Goal: Task Accomplishment & Management: Use online tool/utility

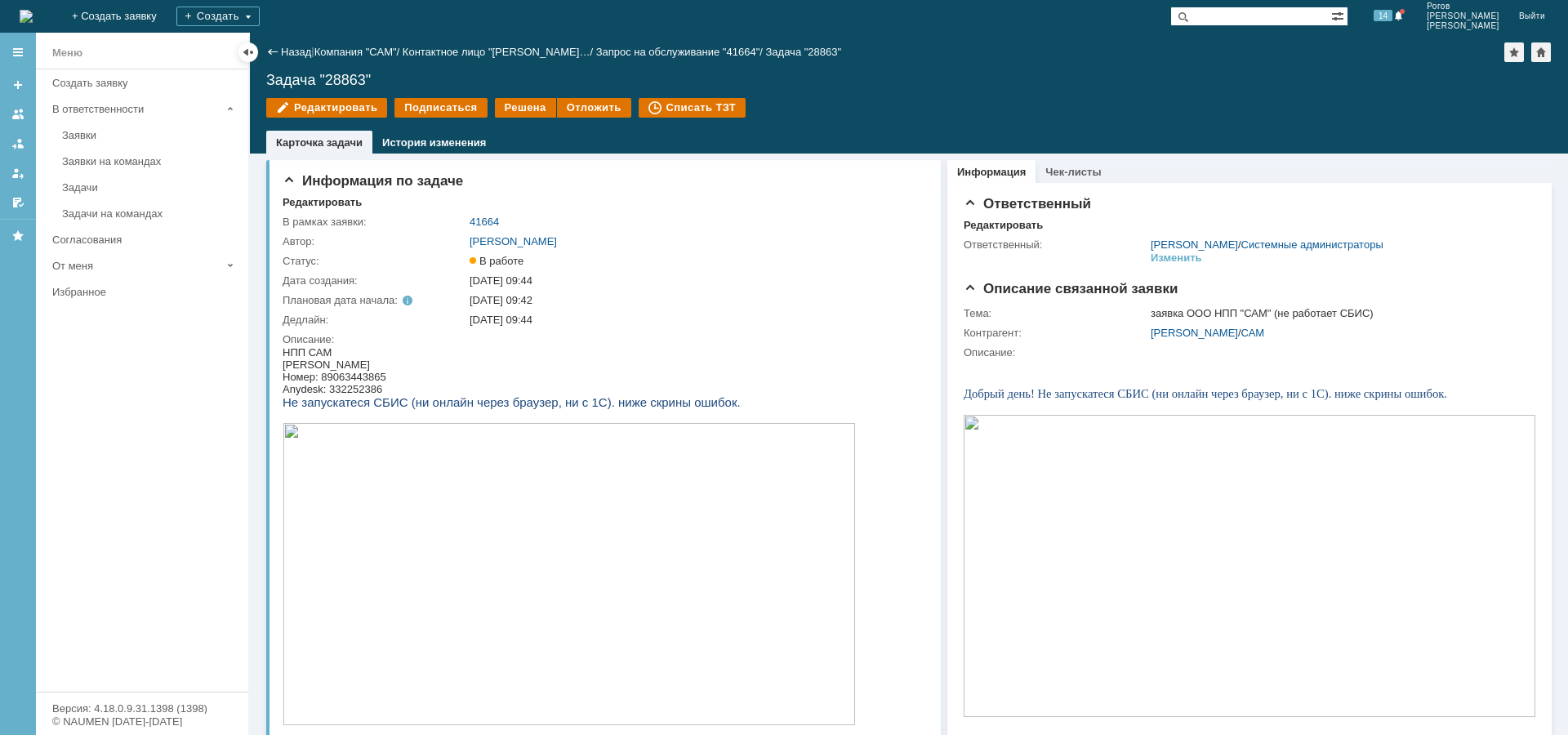
click at [340, 384] on div "Anydesk: 332252386" at bounding box center [568, 388] width 573 height 13
copy div "332252386"
drag, startPoint x: 1211, startPoint y: 1016, endPoint x: 857, endPoint y: 680, distance: 488.1
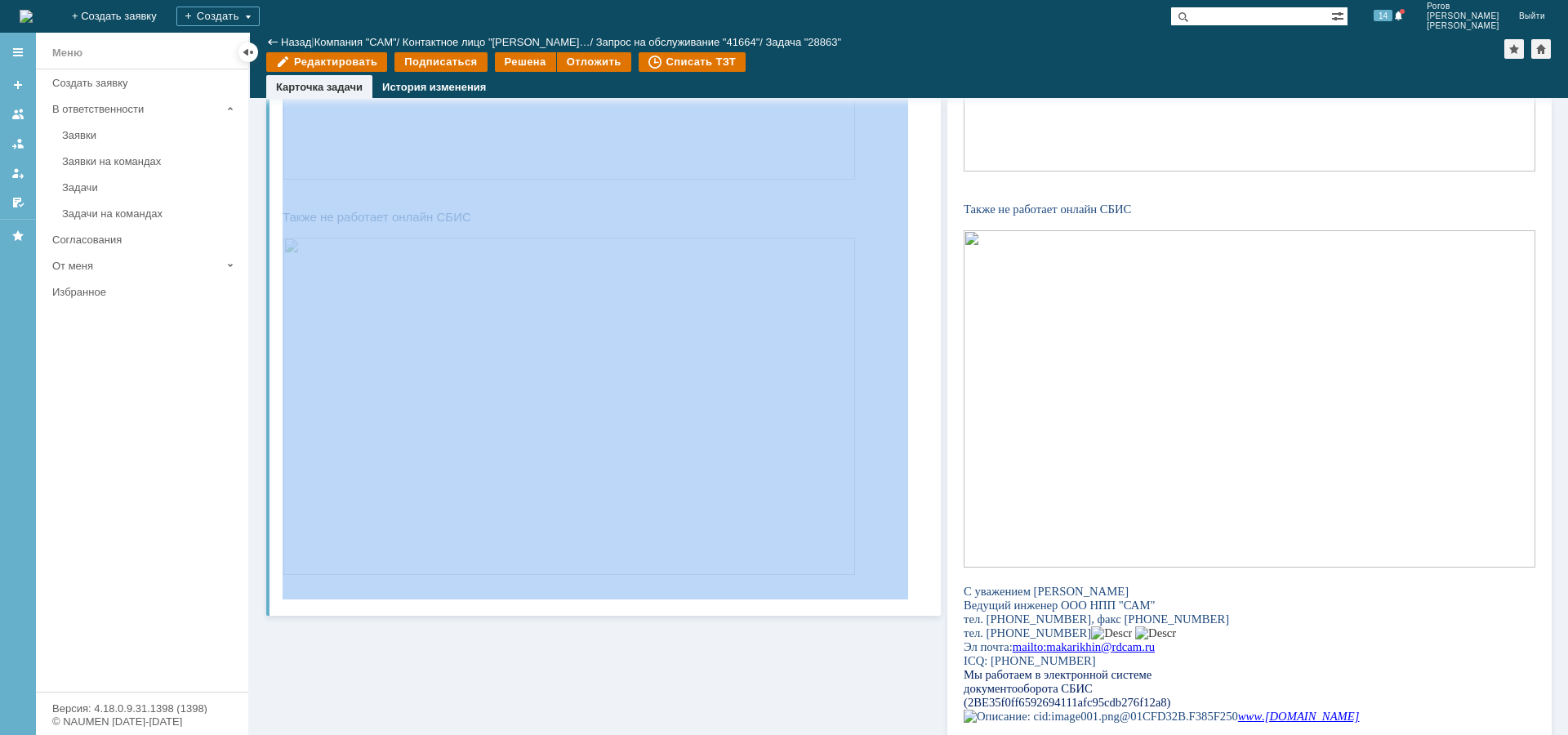
scroll to position [792, 0]
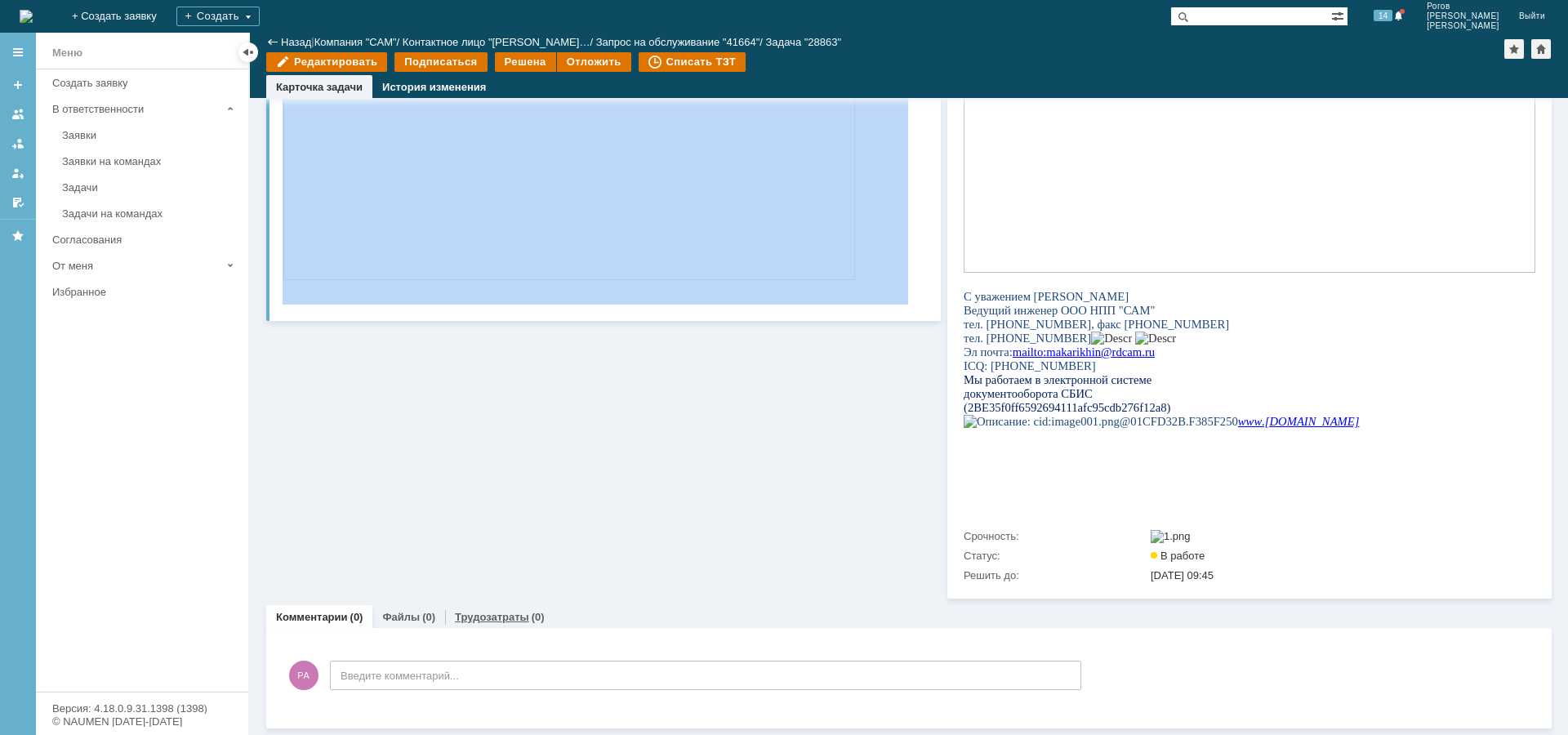
click at [494, 617] on link "Трудозатраты" at bounding box center [492, 617] width 74 height 13
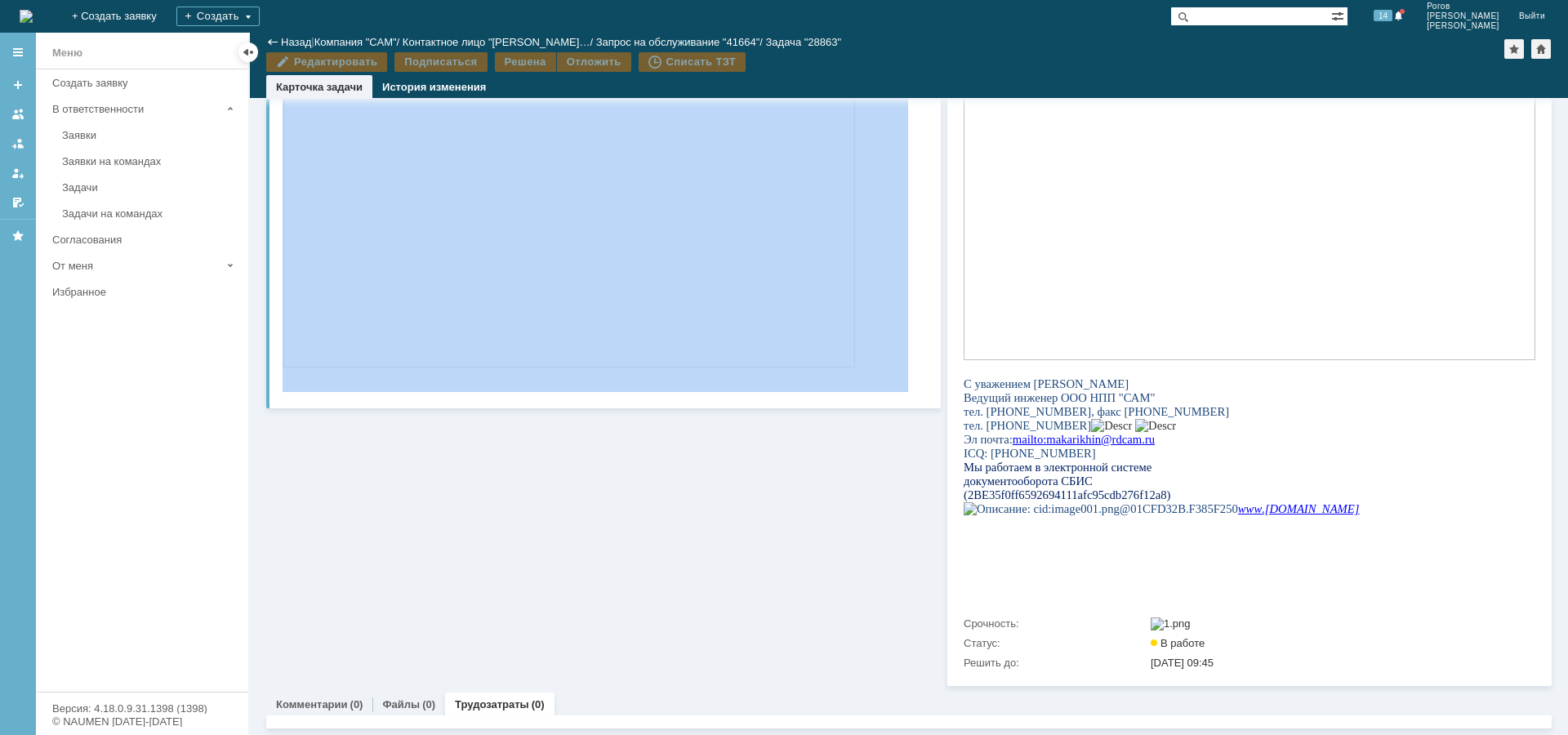
scroll to position [704, 0]
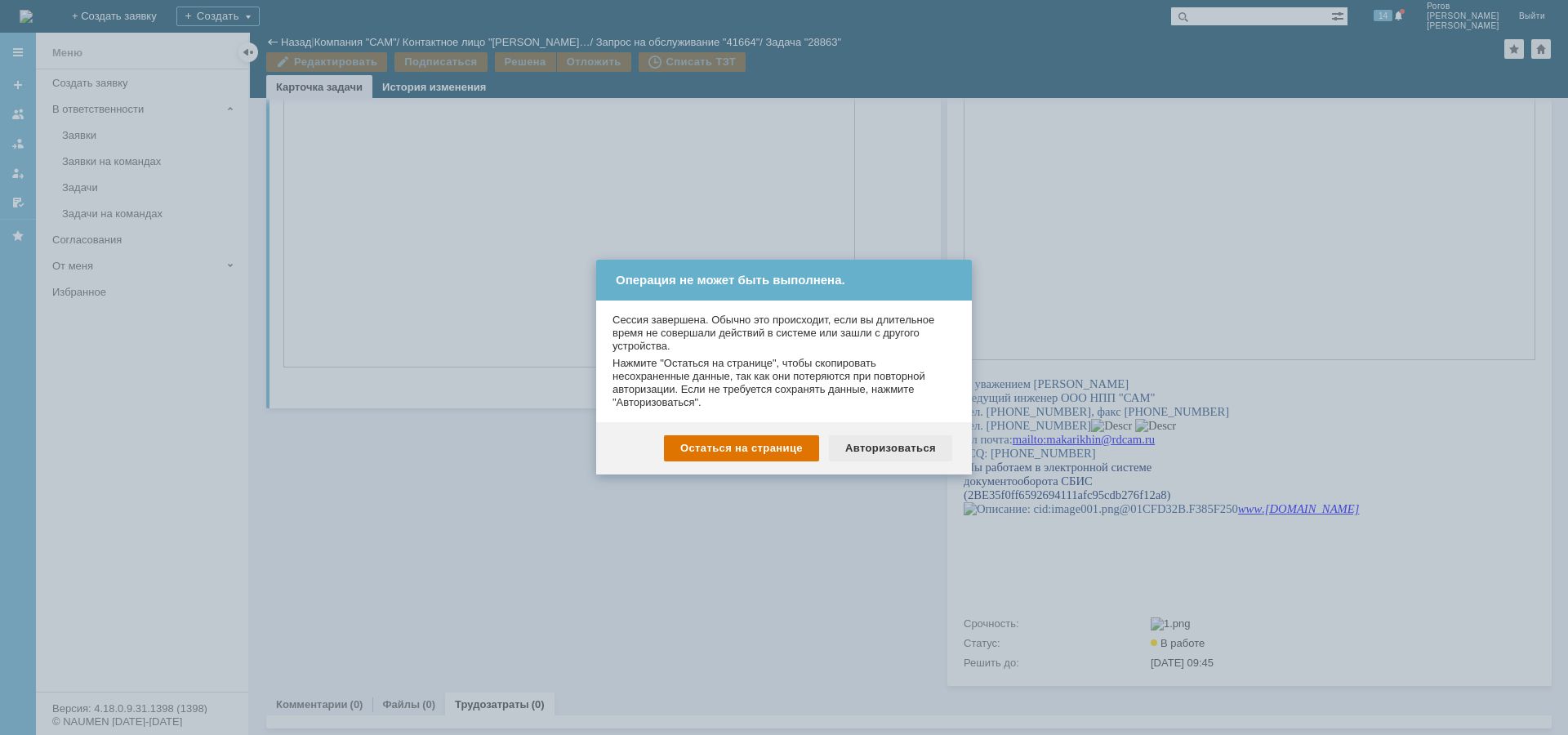
click at [872, 448] on div "Авторизоваться" at bounding box center [890, 448] width 123 height 26
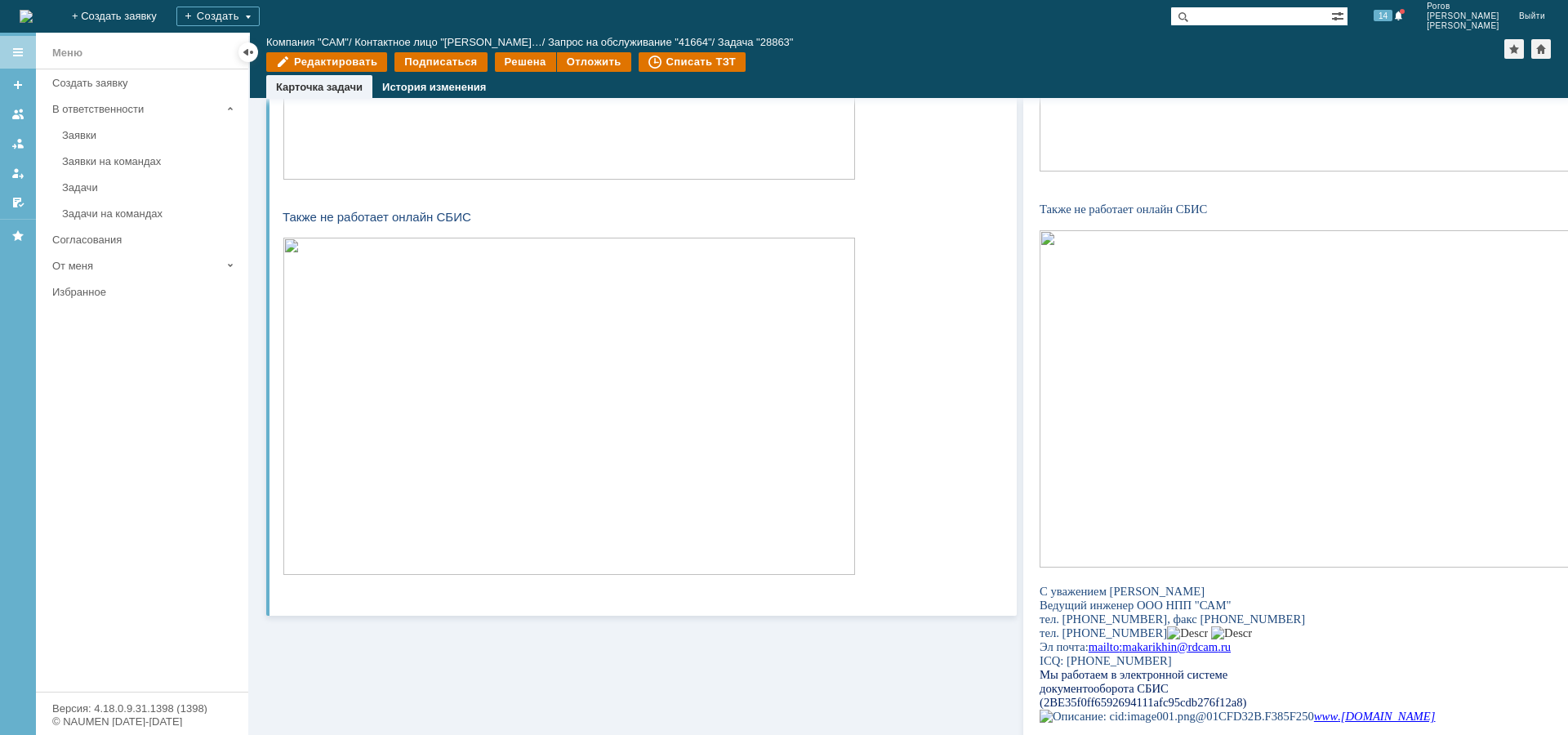
scroll to position [781, 0]
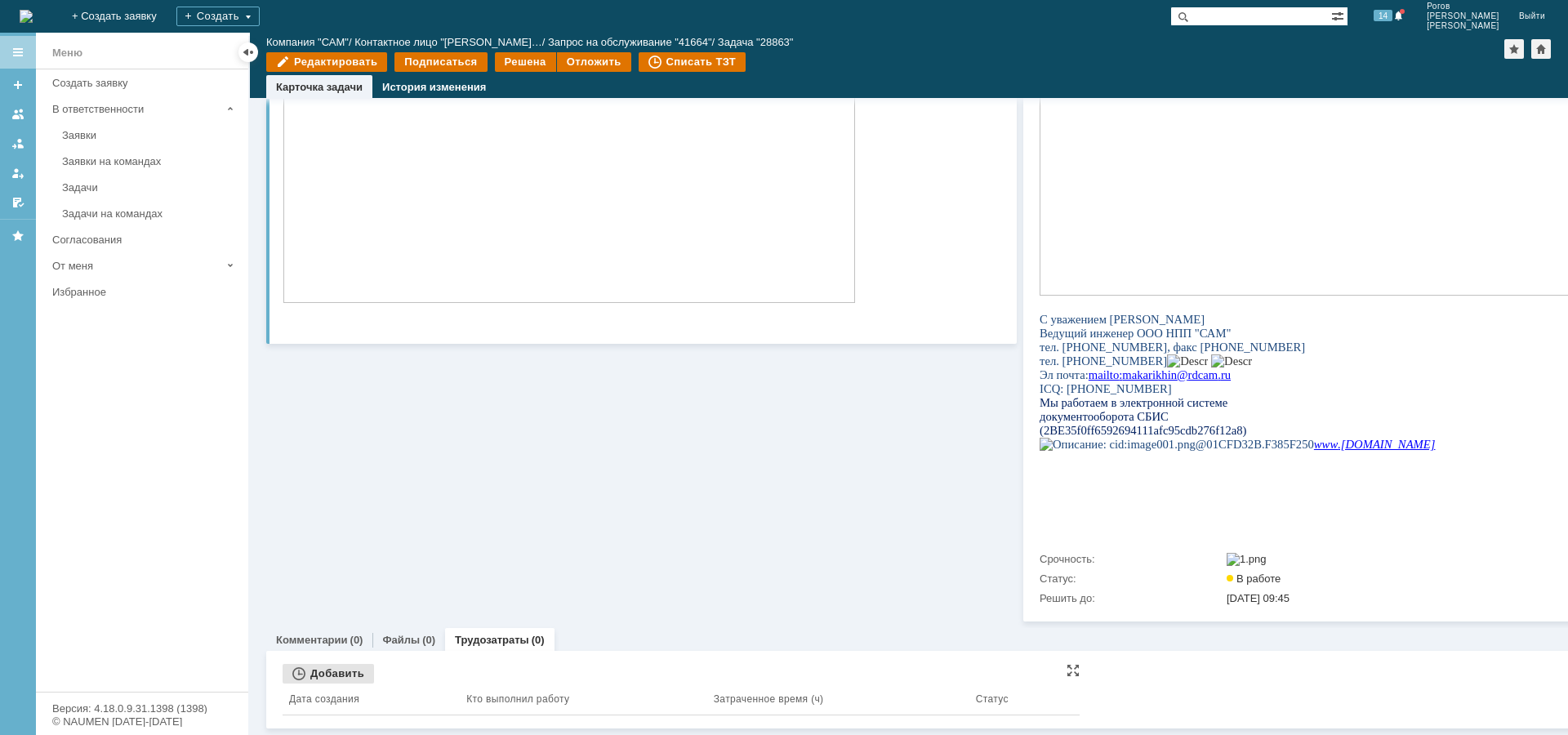
click at [312, 664] on div "Добавить" at bounding box center [328, 674] width 92 height 20
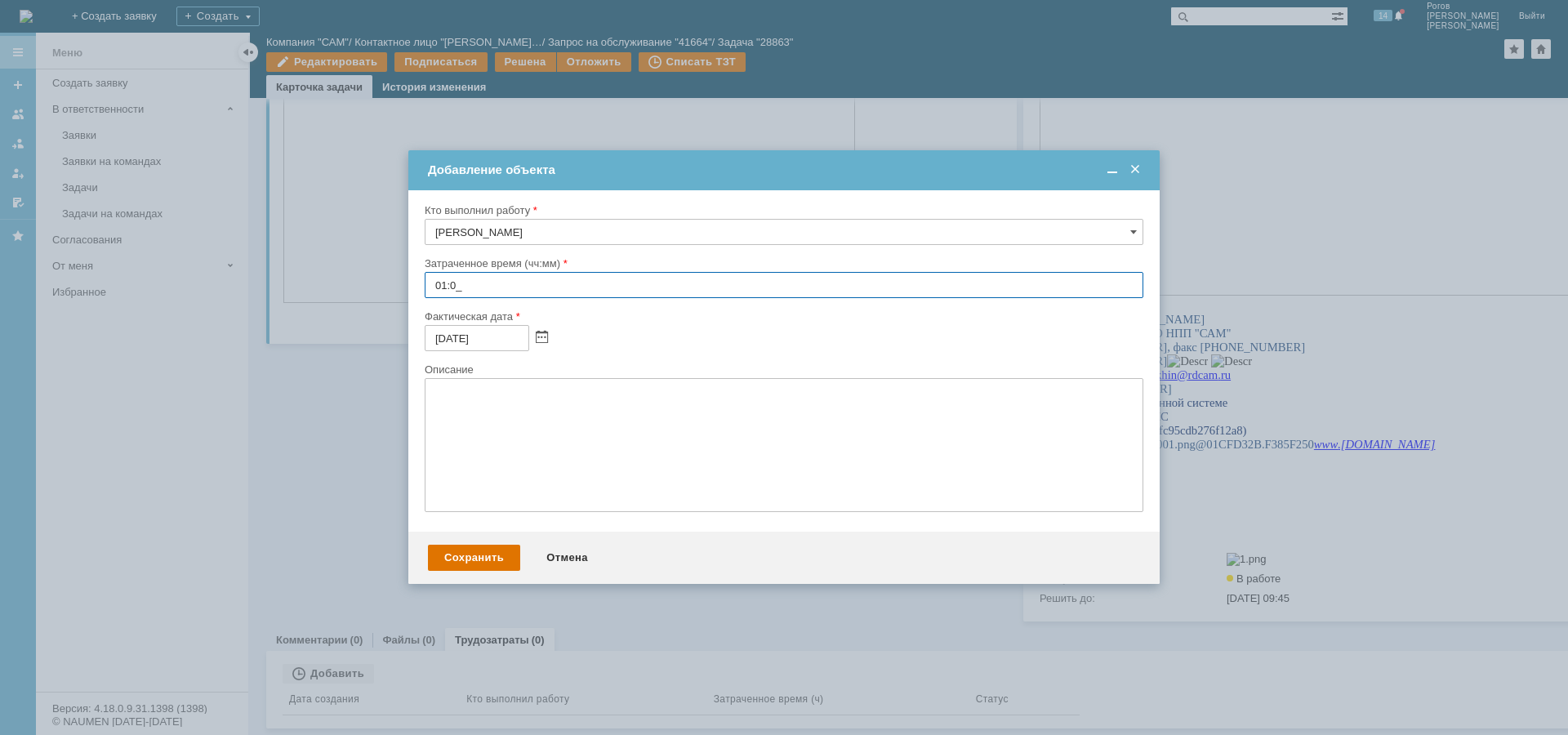
type input "01:00"
click at [471, 556] on div "Сохранить" at bounding box center [474, 557] width 93 height 26
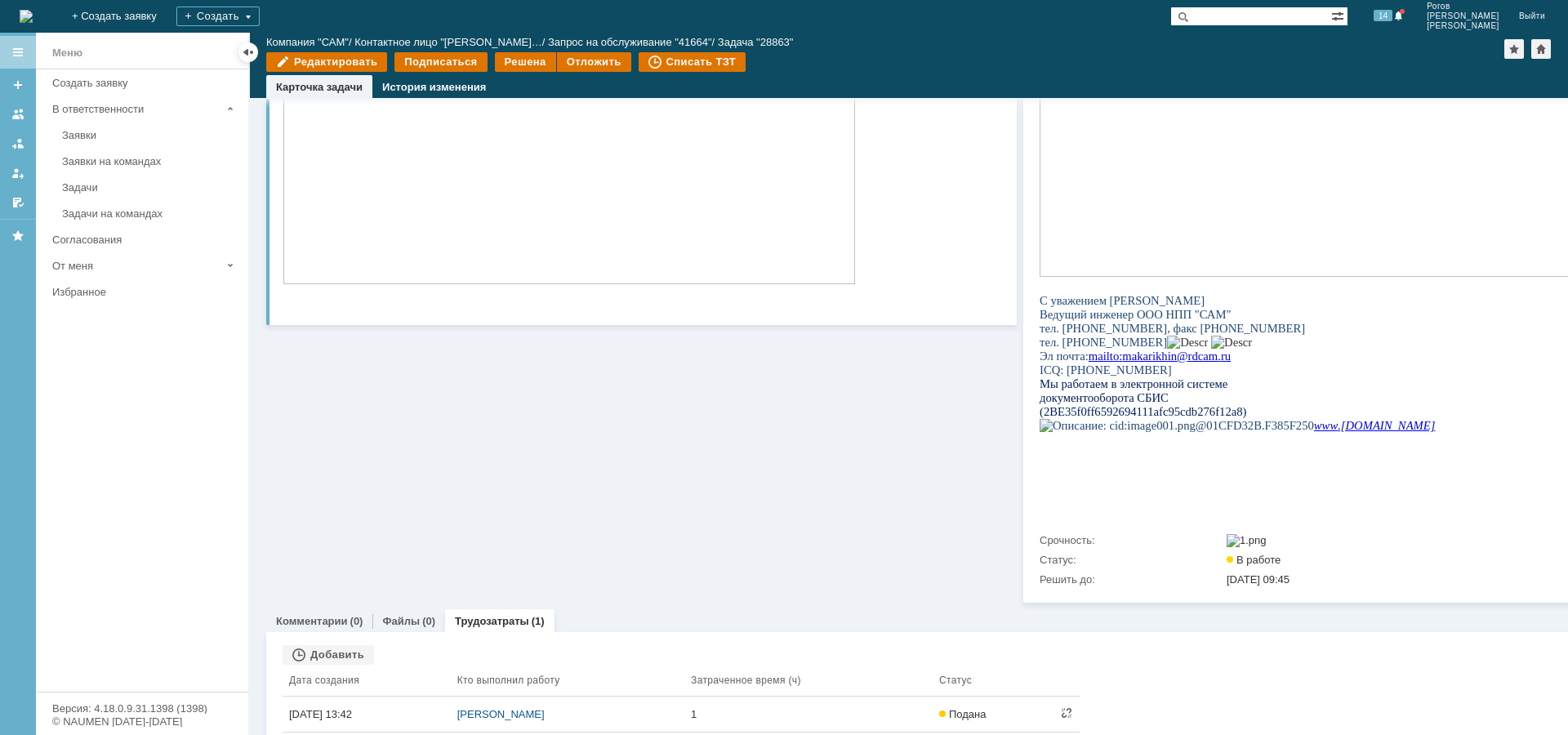
scroll to position [209, 0]
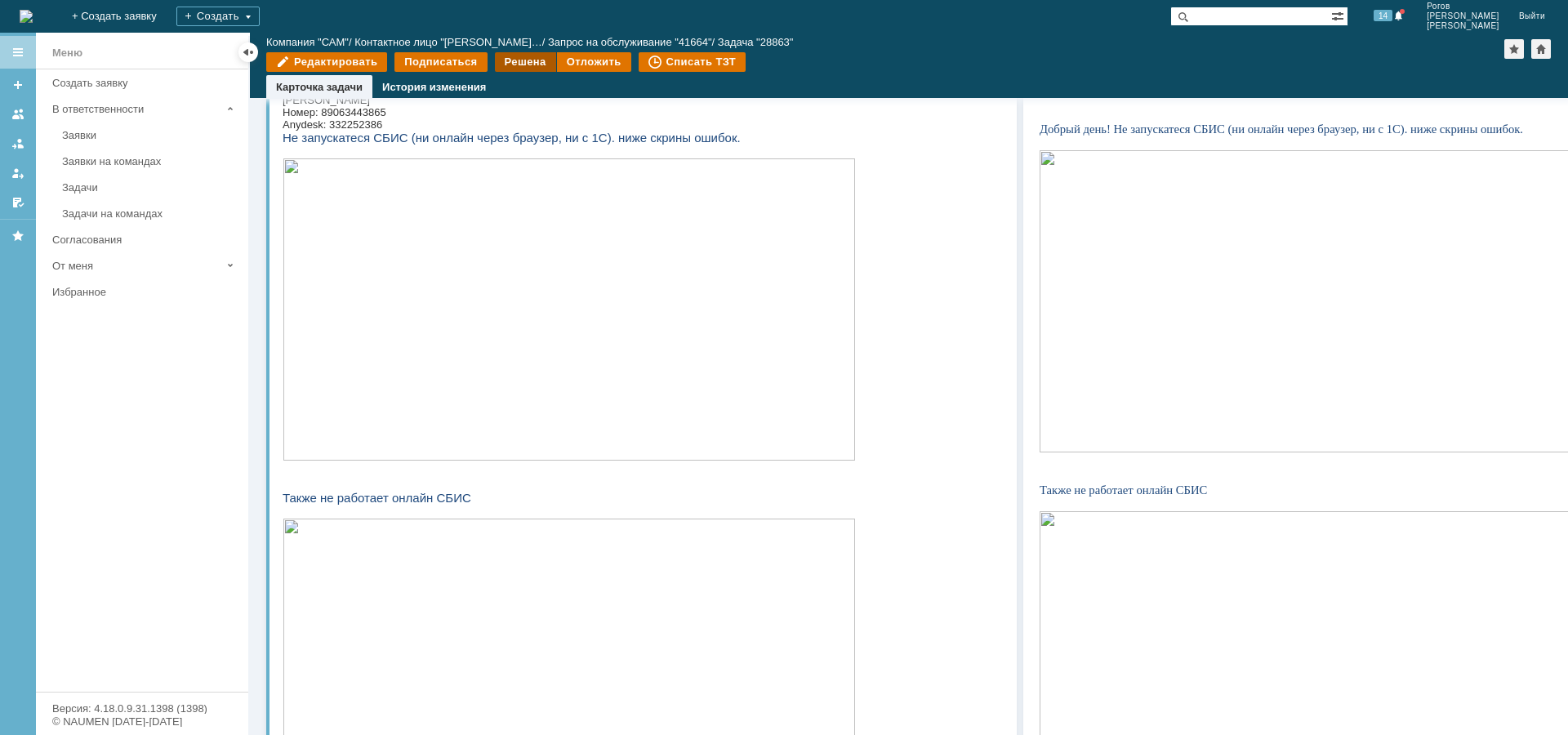
click at [510, 62] on div "Решена" at bounding box center [525, 62] width 62 height 20
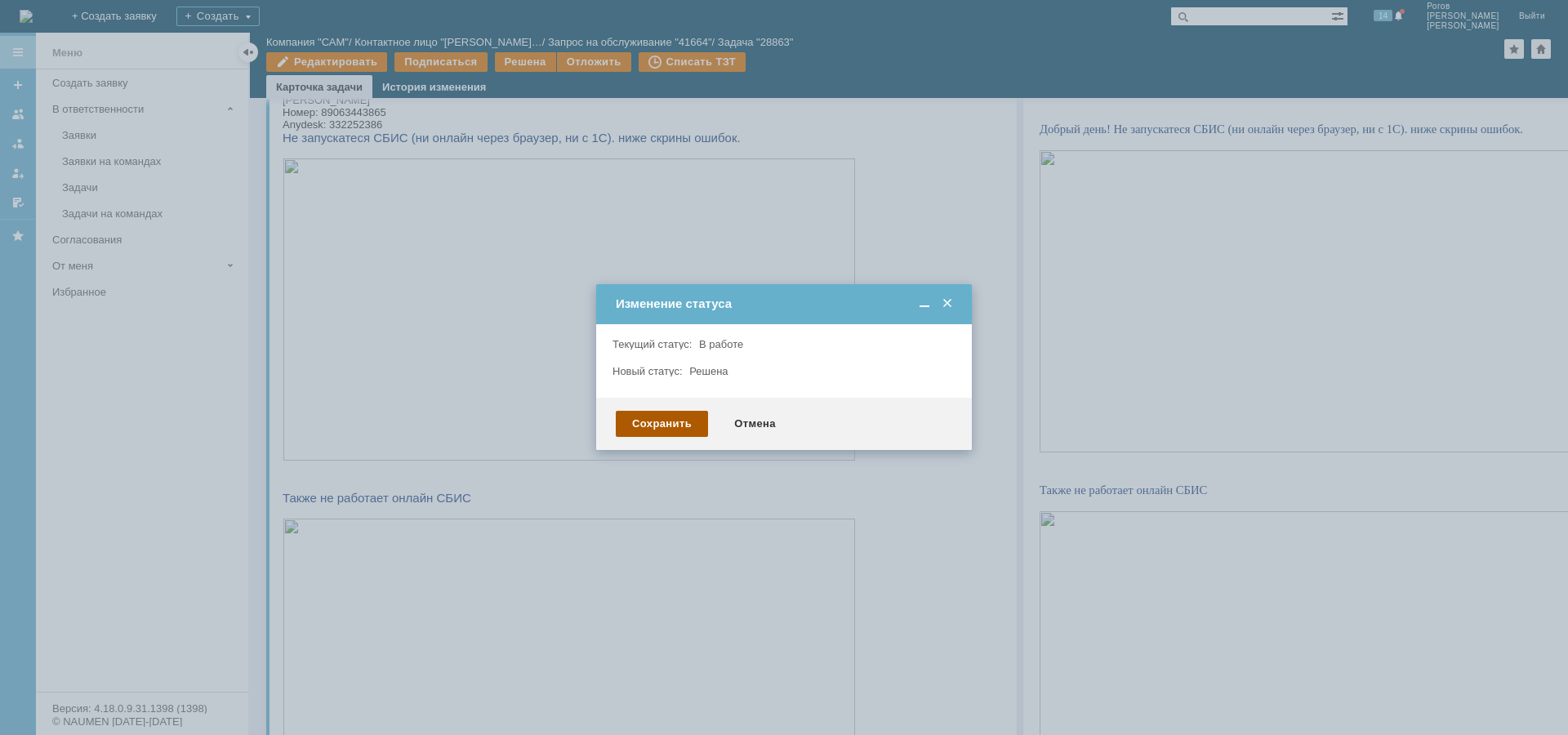
click at [671, 421] on div "Сохранить" at bounding box center [662, 424] width 93 height 26
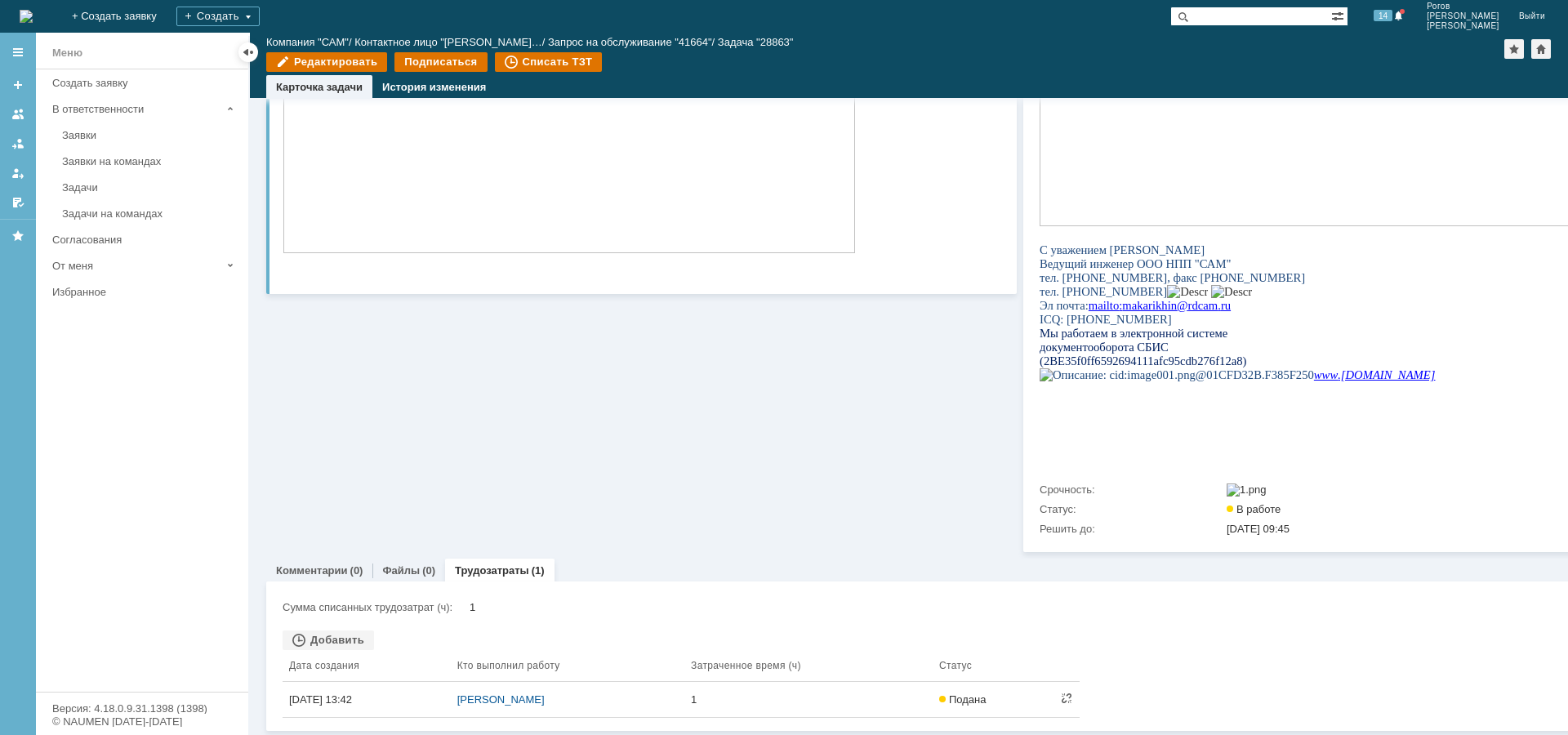
scroll to position [852, 0]
click at [324, 561] on link "Комментарии" at bounding box center [312, 567] width 72 height 13
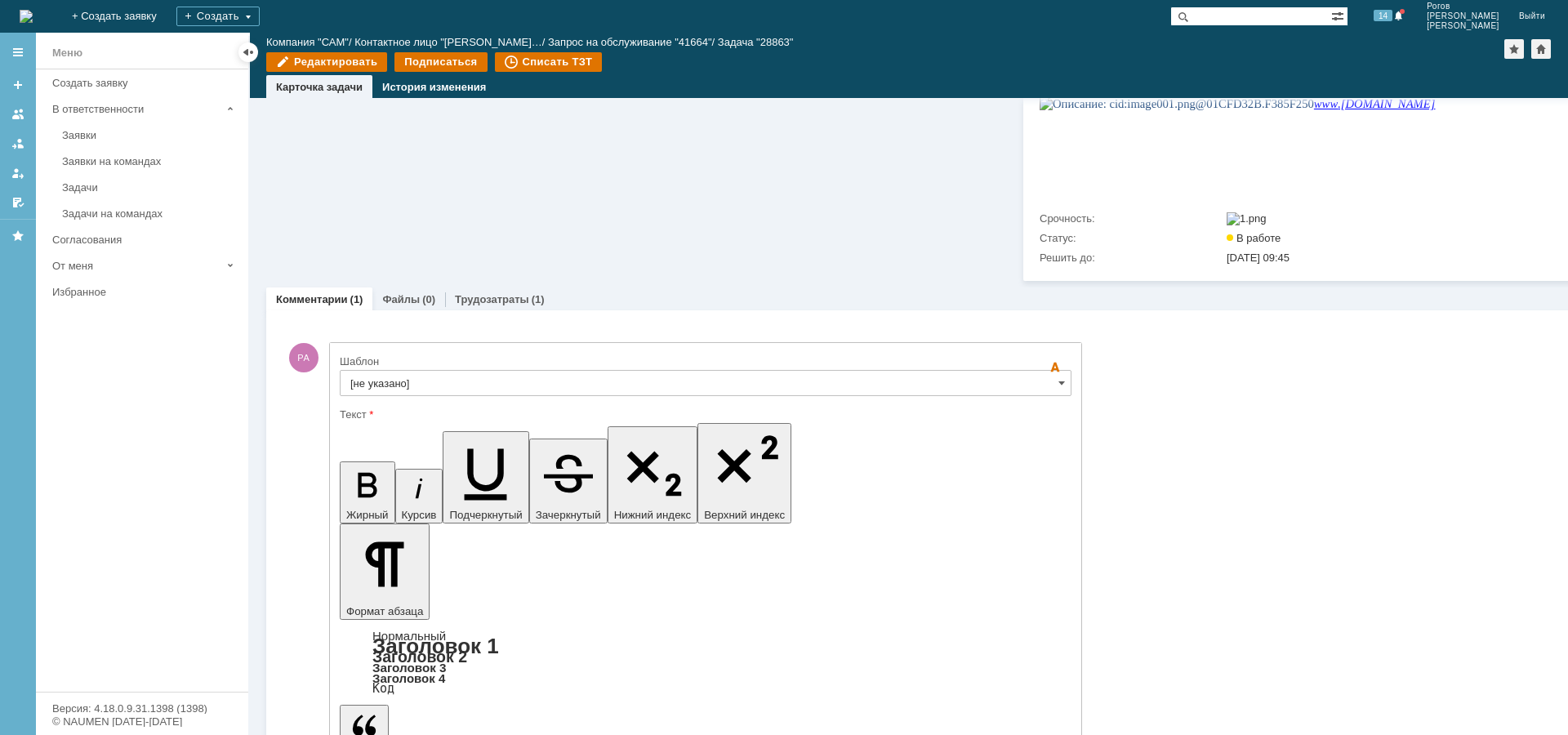
scroll to position [1205, 0]
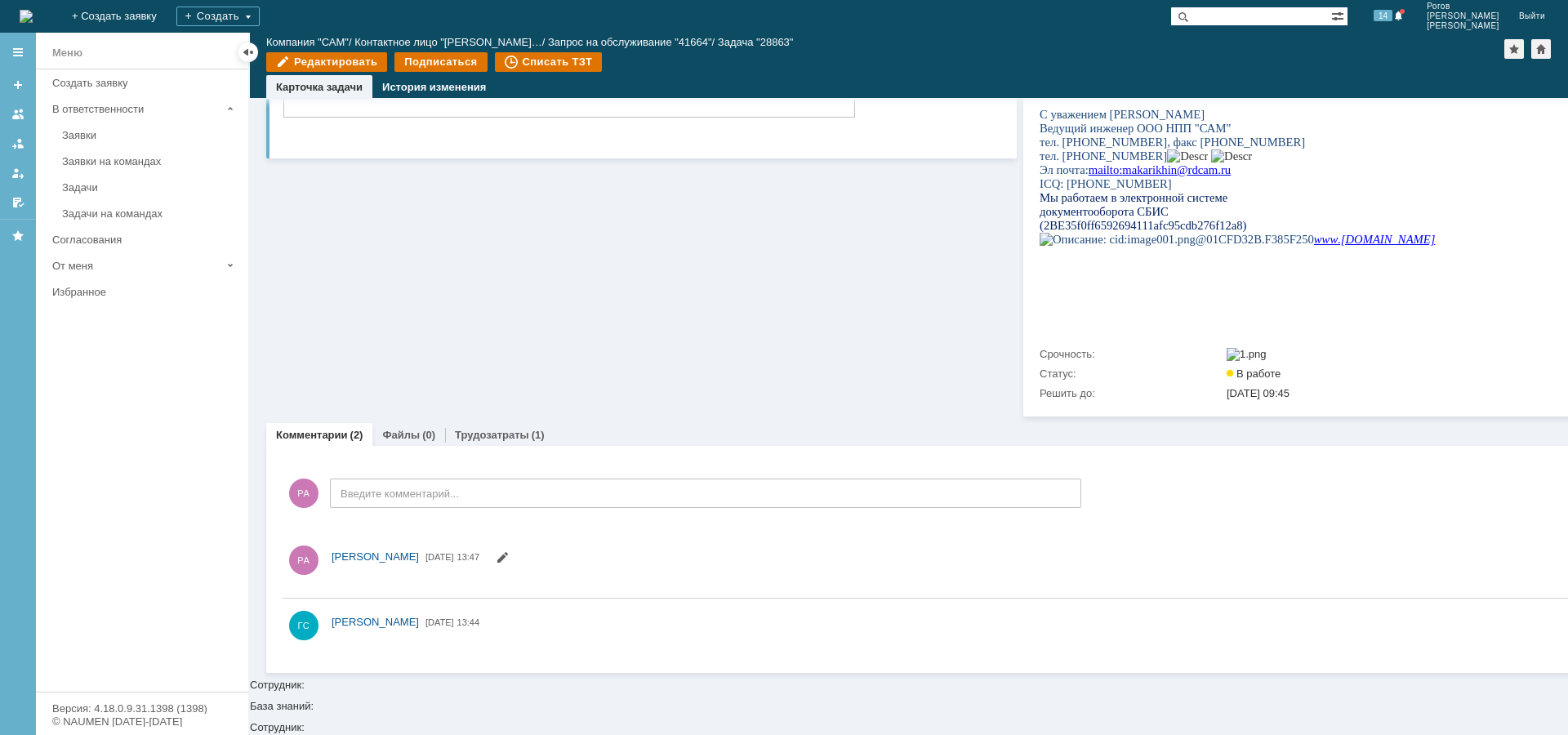
scroll to position [0, 0]
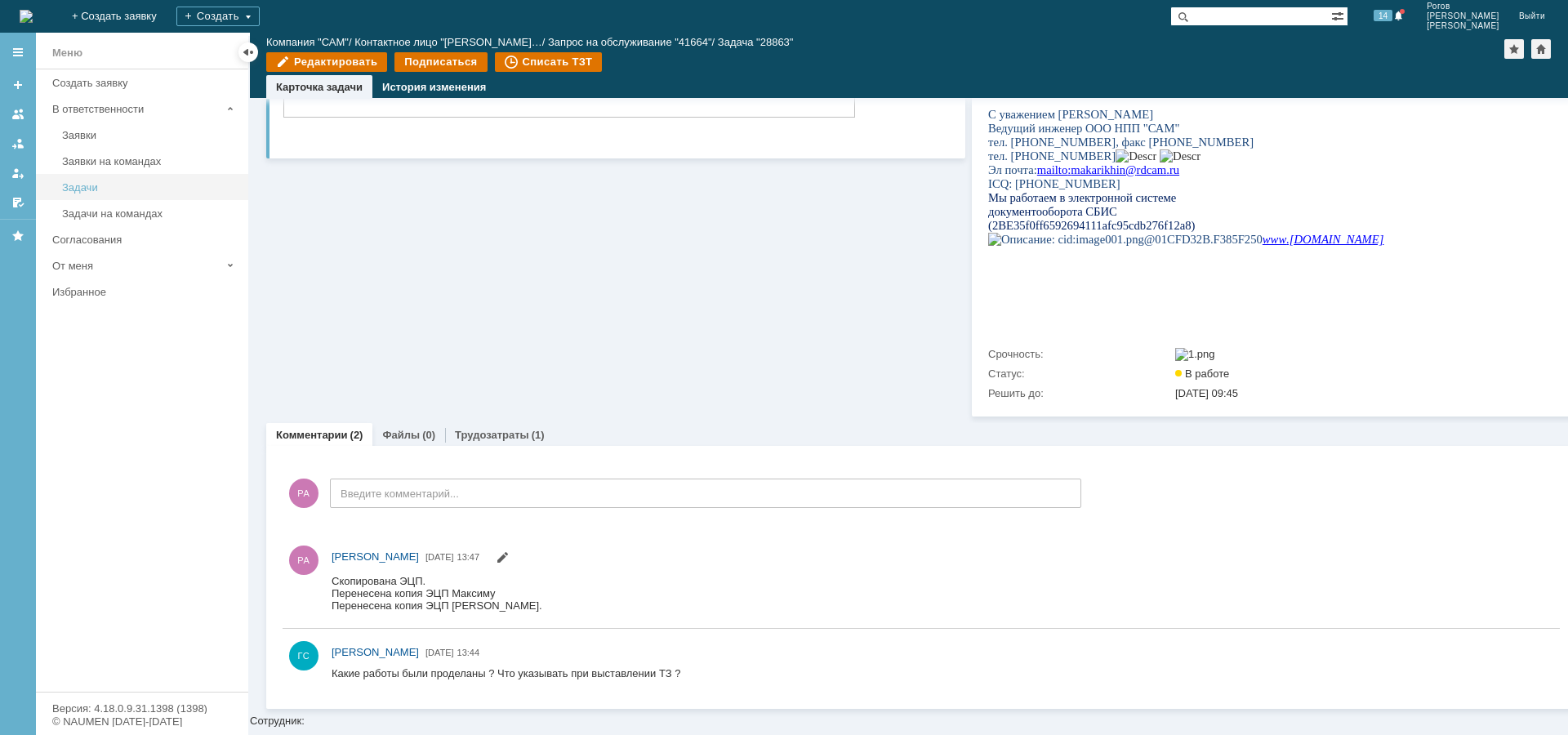
click at [94, 197] on link "Задачи" at bounding box center [150, 187] width 189 height 25
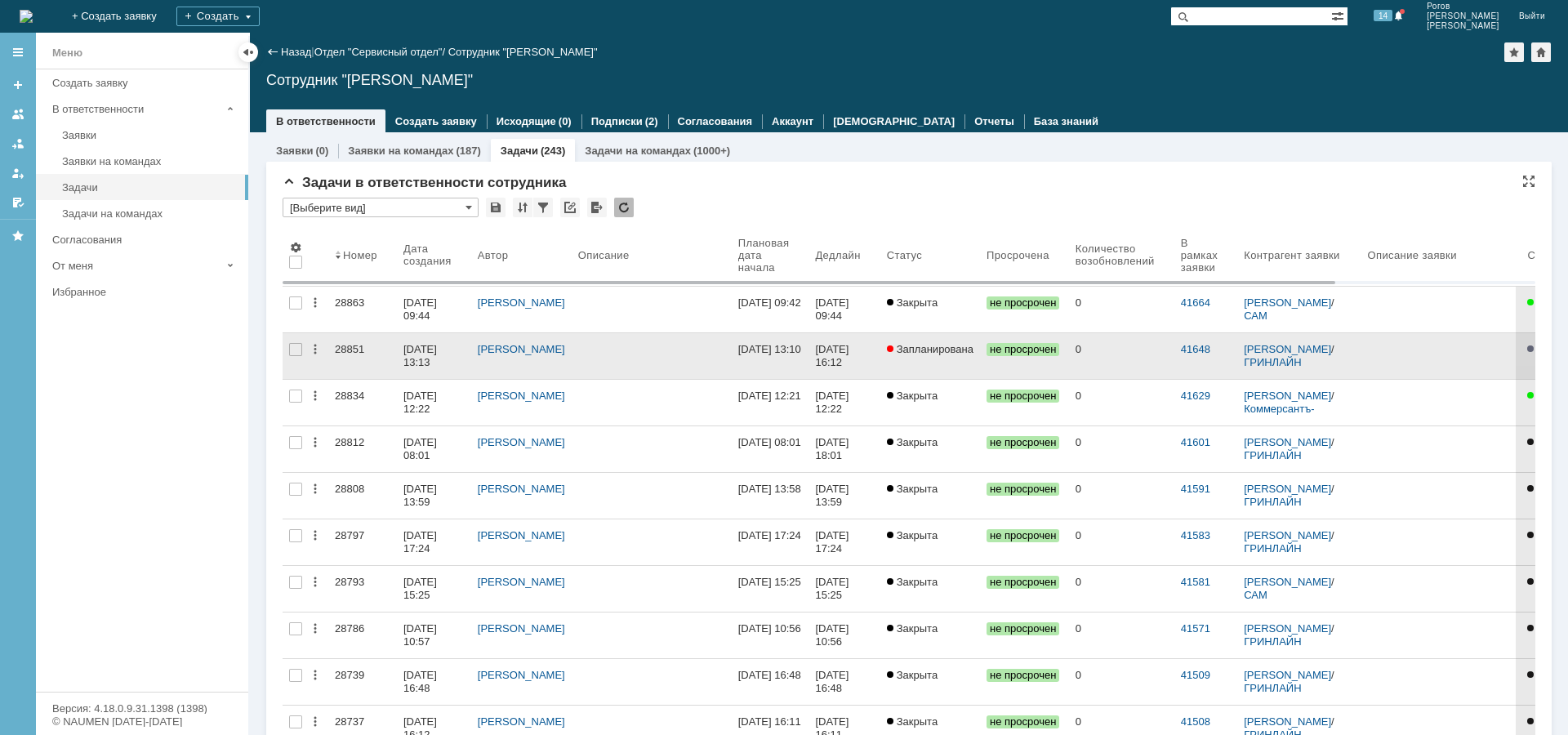
click at [357, 349] on div "28851" at bounding box center [362, 348] width 56 height 13
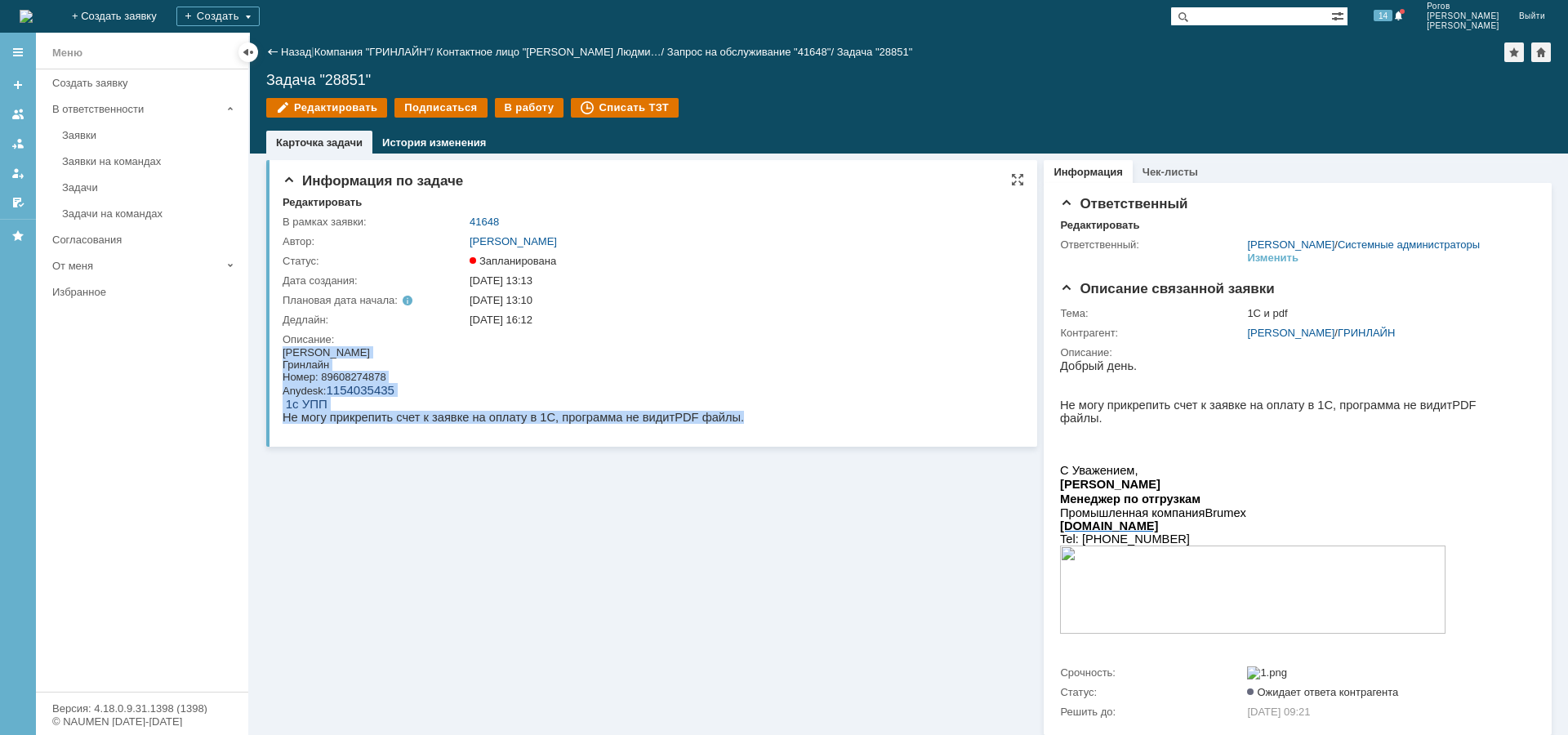
drag, startPoint x: 717, startPoint y: 424, endPoint x: 435, endPoint y: 356, distance: 290.1
click at [282, 356] on html "Гуляева Людмила Гринлайн Номер: 89608274878 Anydesk: 1154035435 1с УПП Не могу …" at bounding box center [648, 385] width 733 height 77
click at [560, 351] on div "Гуляева Людмила" at bounding box center [513, 352] width 462 height 13
